Goal: Task Accomplishment & Management: Use online tool/utility

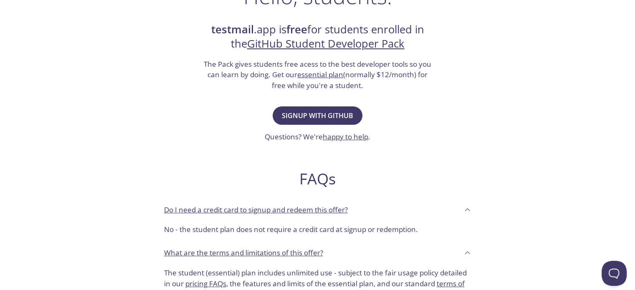
scroll to position [167, 0]
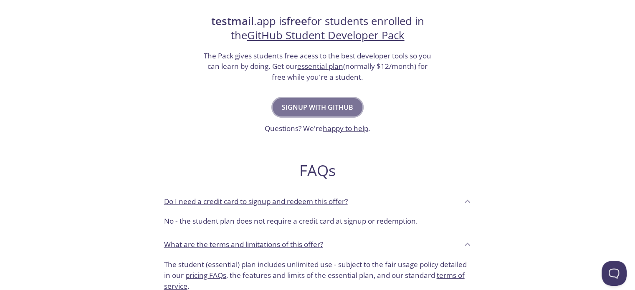
click at [321, 109] on span "Signup with GitHub" at bounding box center [317, 107] width 71 height 12
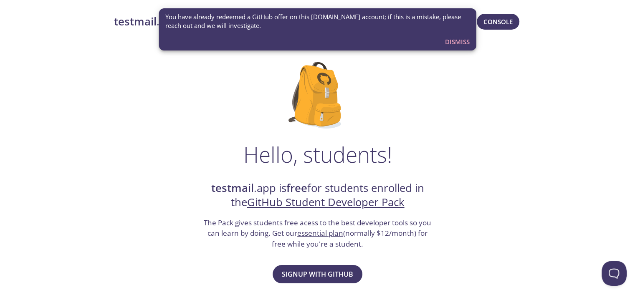
click at [451, 40] on span "Dismiss" at bounding box center [457, 41] width 25 height 11
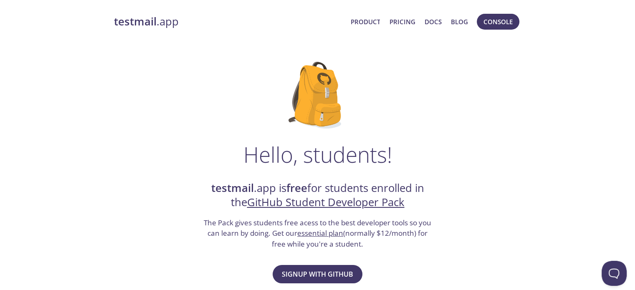
click at [163, 18] on link "testmail .app" at bounding box center [229, 22] width 230 height 14
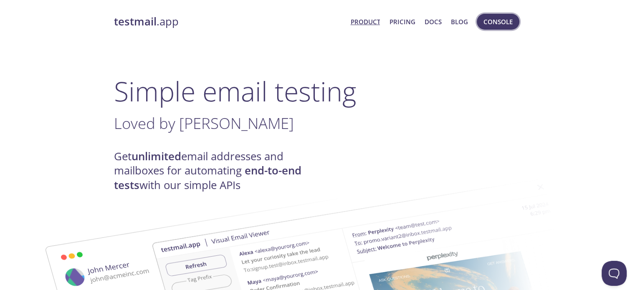
click at [492, 18] on span "Console" at bounding box center [497, 21] width 29 height 11
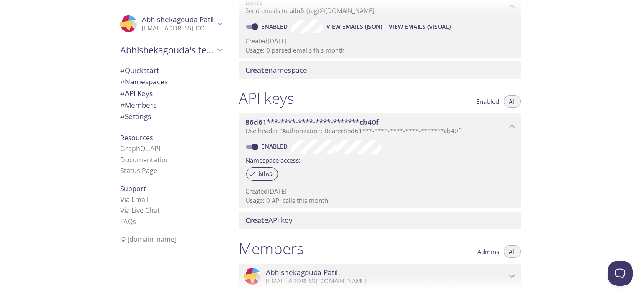
scroll to position [53, 0]
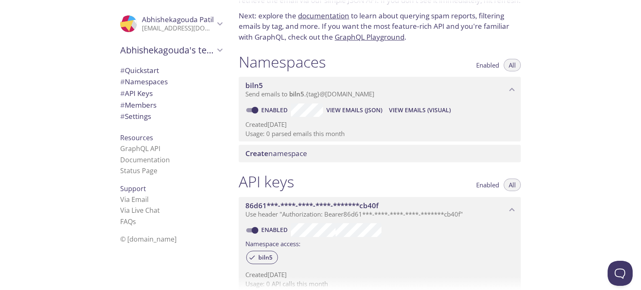
click at [135, 95] on span "# API Keys" at bounding box center [136, 93] width 33 height 10
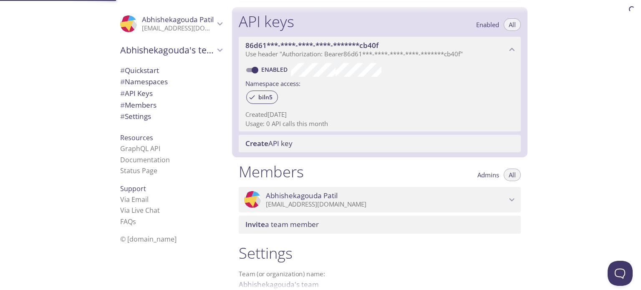
scroll to position [225, 0]
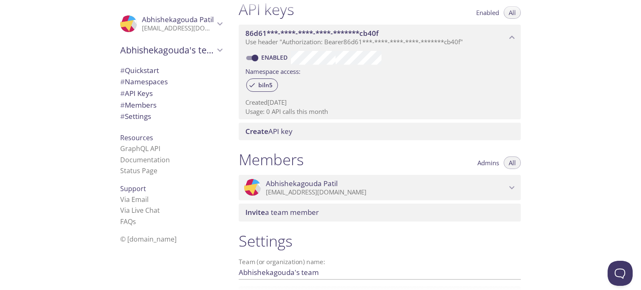
click at [149, 93] on span "# API Keys" at bounding box center [171, 93] width 102 height 11
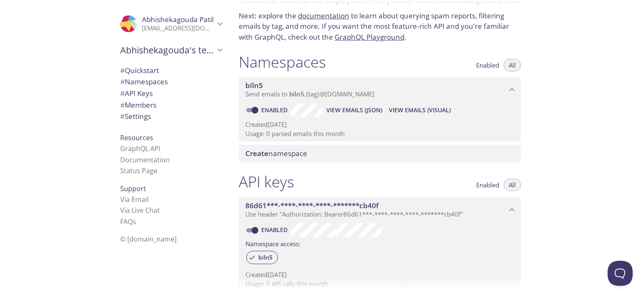
scroll to position [0, 0]
